Goal: Information Seeking & Learning: Learn about a topic

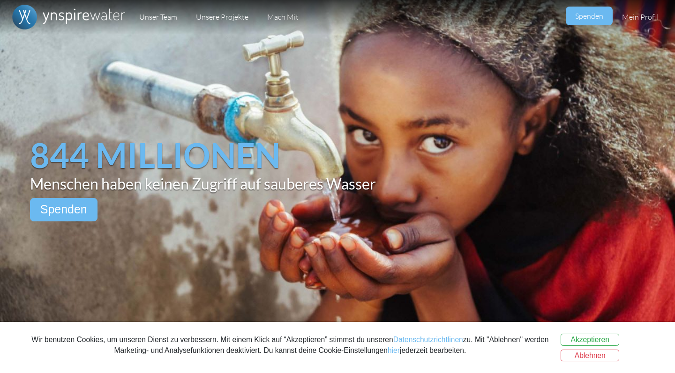
click at [467, 257] on button "Ablehnen" at bounding box center [589, 356] width 59 height 12
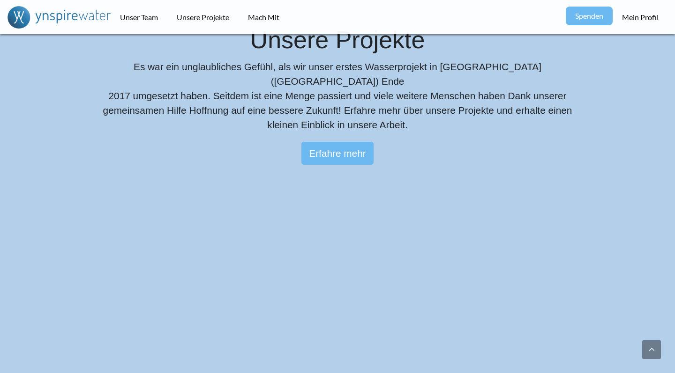
scroll to position [1312, 0]
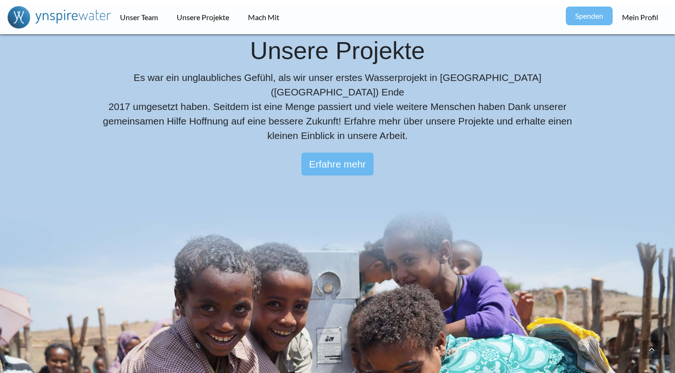
click at [336, 153] on link "Erfahre mehr" at bounding box center [337, 164] width 73 height 23
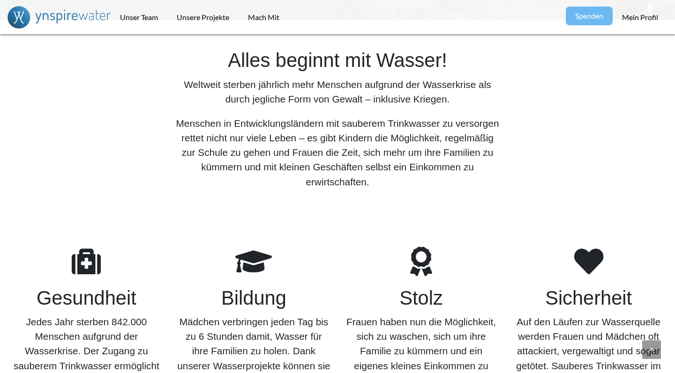
scroll to position [1092, 0]
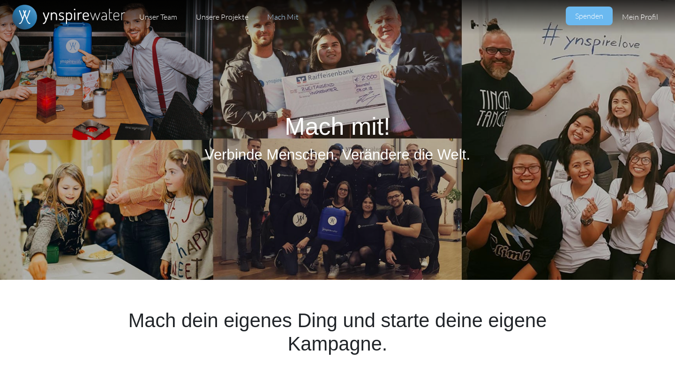
click at [275, 18] on link "Mach Mit" at bounding box center [283, 17] width 50 height 34
click at [233, 15] on link "Unsere Projekte" at bounding box center [221, 17] width 71 height 34
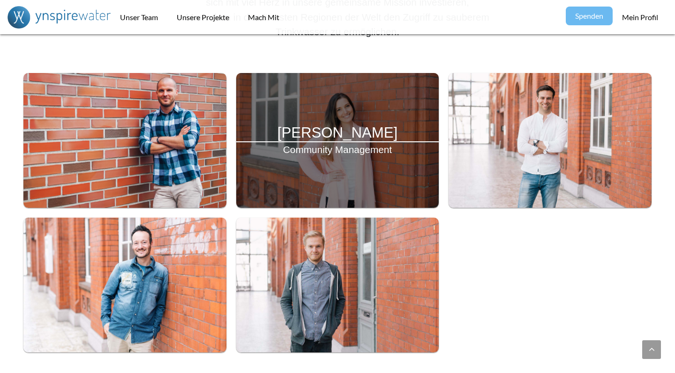
scroll to position [464, 0]
